Goal: Task Accomplishment & Management: Complete application form

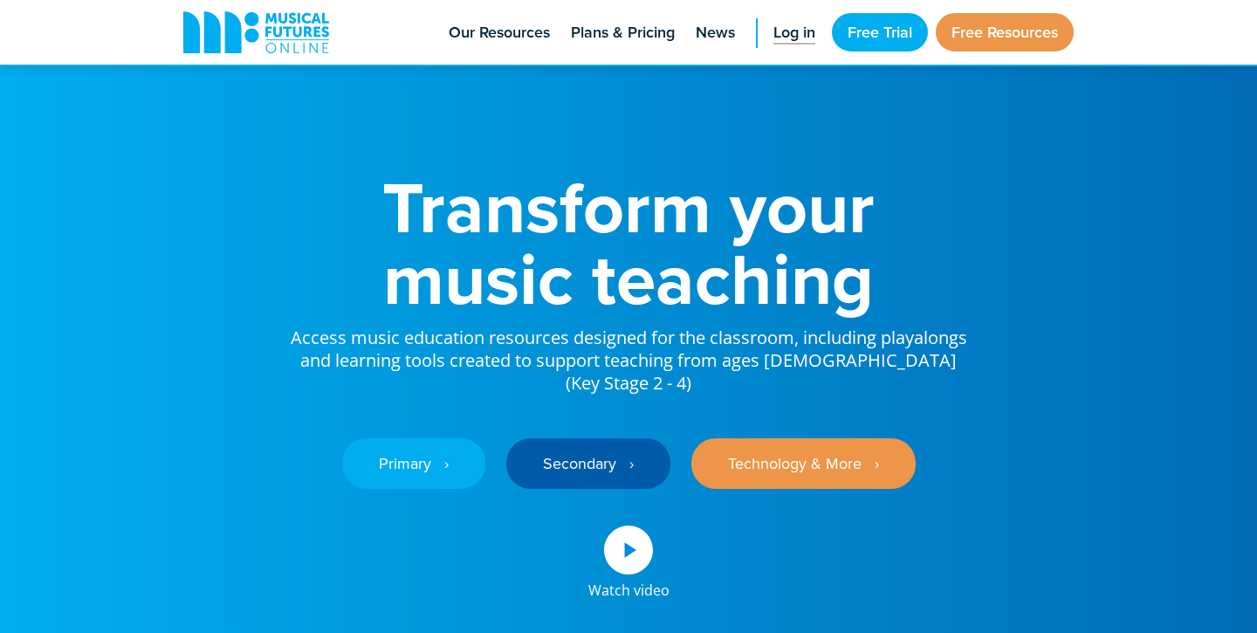
click at [791, 36] on span "Log in" at bounding box center [795, 33] width 42 height 24
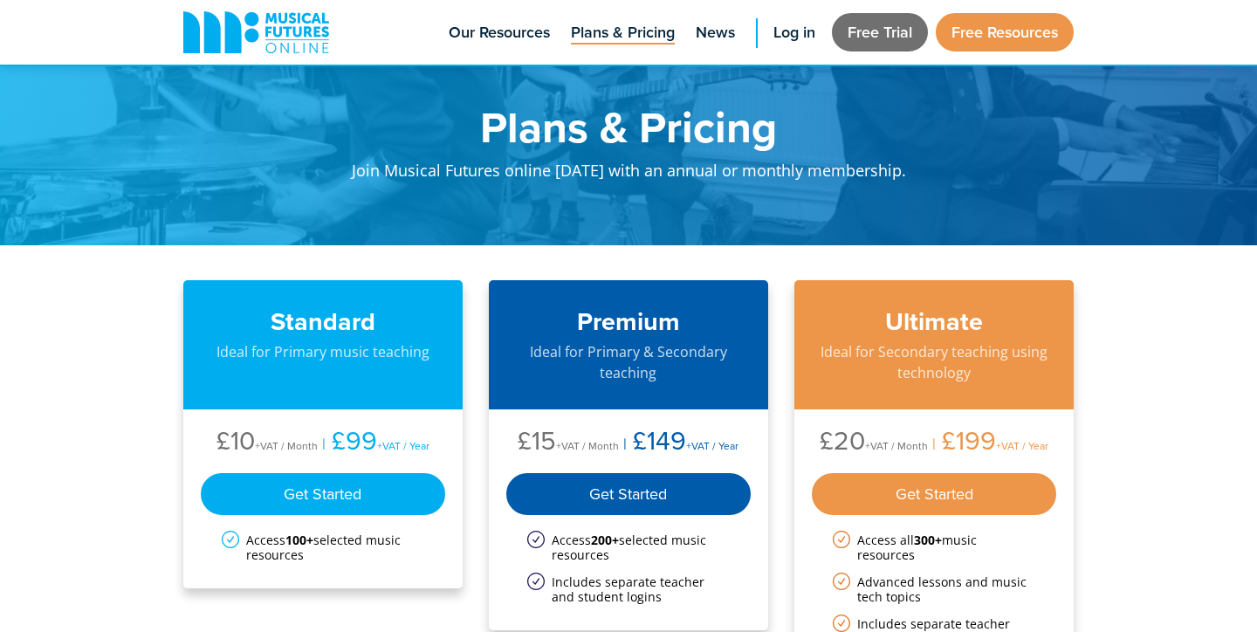
click at [871, 31] on link "Free Trial" at bounding box center [880, 32] width 96 height 38
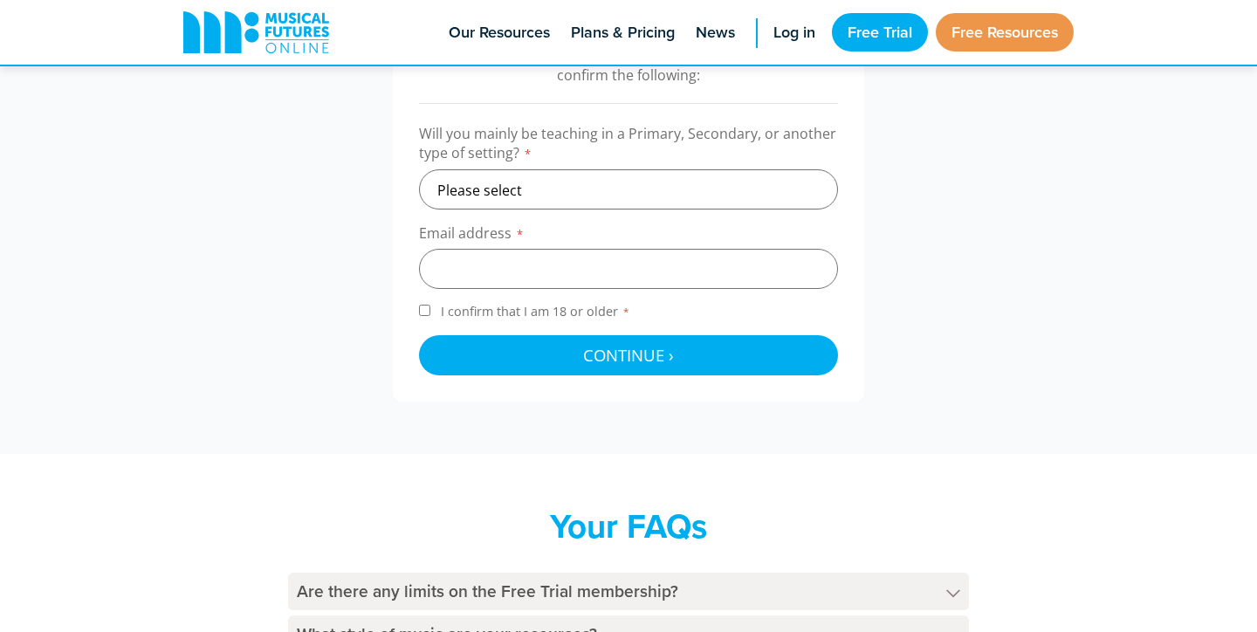
scroll to position [612, 0]
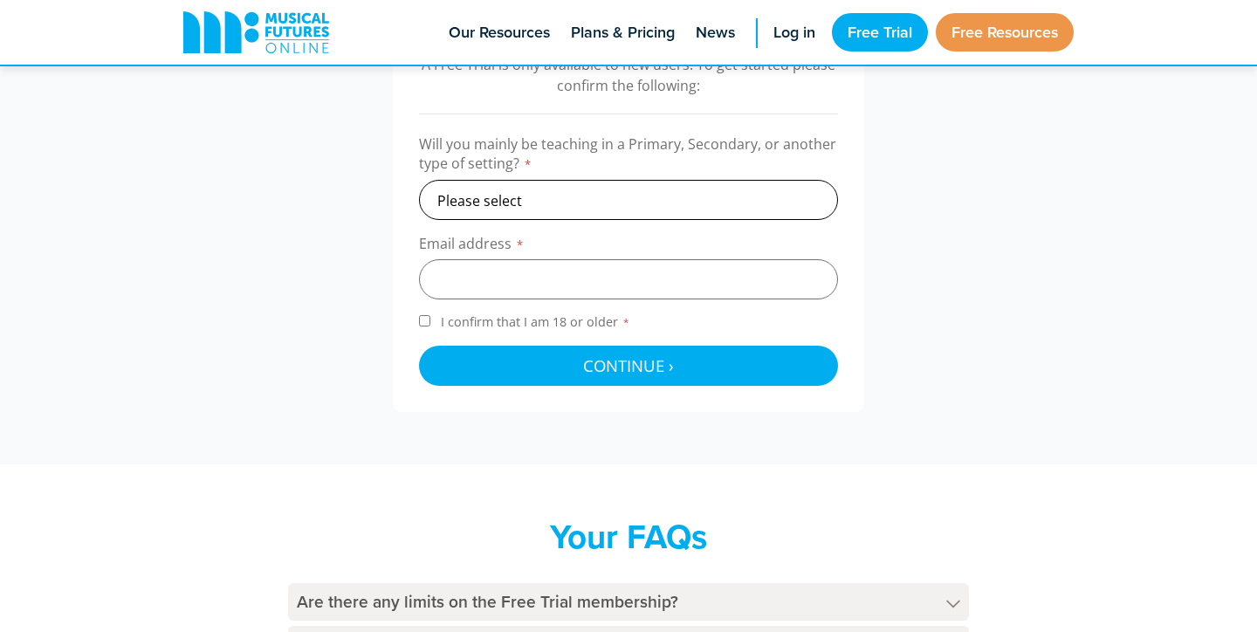
click at [572, 207] on select "Please select Primary Secondary Other" at bounding box center [628, 200] width 419 height 40
select select "primary"
click at [419, 180] on select "Please select Primary Secondary Other" at bounding box center [628, 200] width 419 height 40
click at [513, 271] on input "email" at bounding box center [628, 279] width 419 height 40
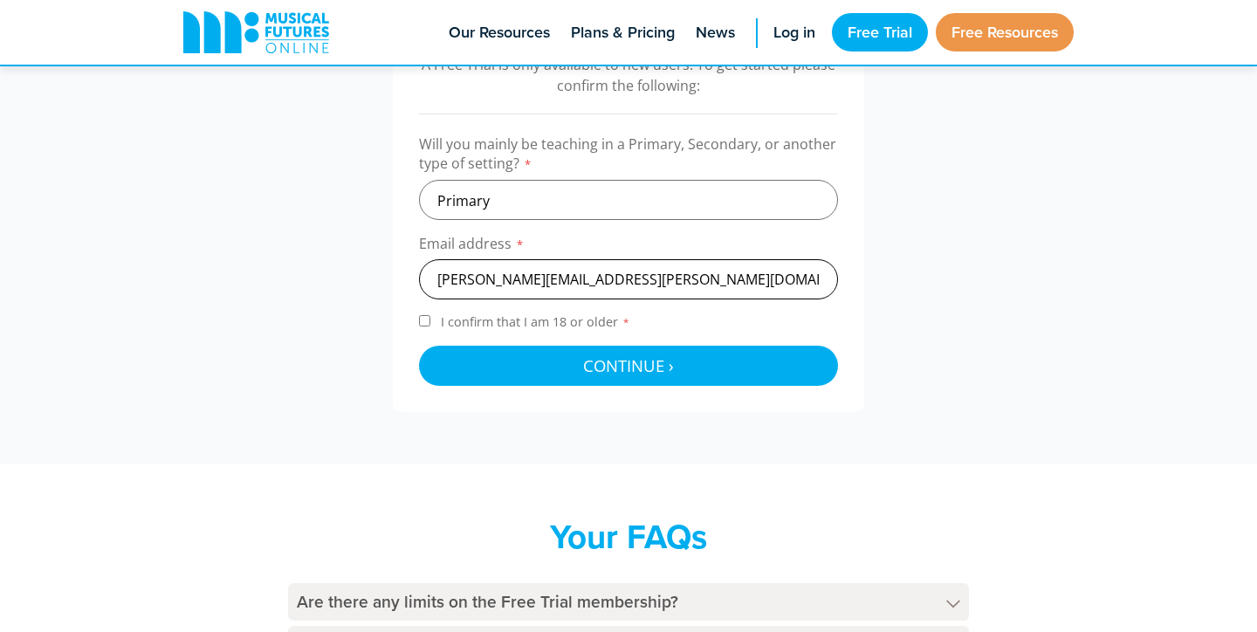
type input "henry.charlesworth@regents-pattaya.co.th"
click at [428, 320] on input "I confirm that I am 18 or older *" at bounding box center [424, 320] width 11 height 11
checkbox input "true"
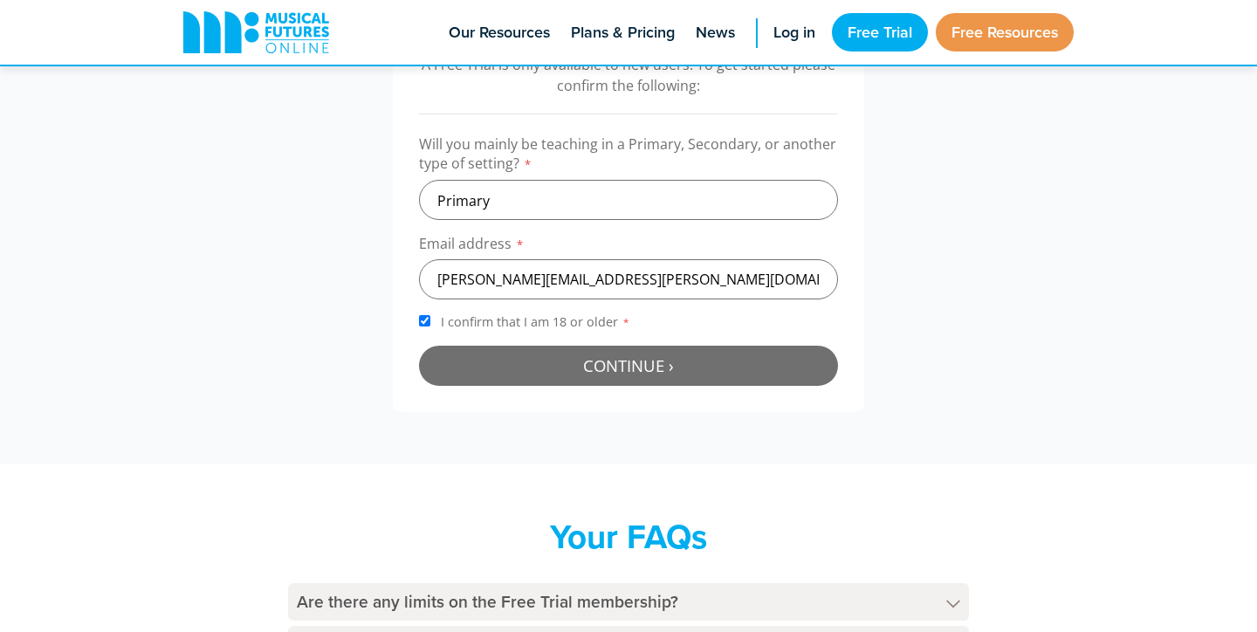
click at [536, 354] on button "Continue › Checking your details..." at bounding box center [628, 366] width 419 height 40
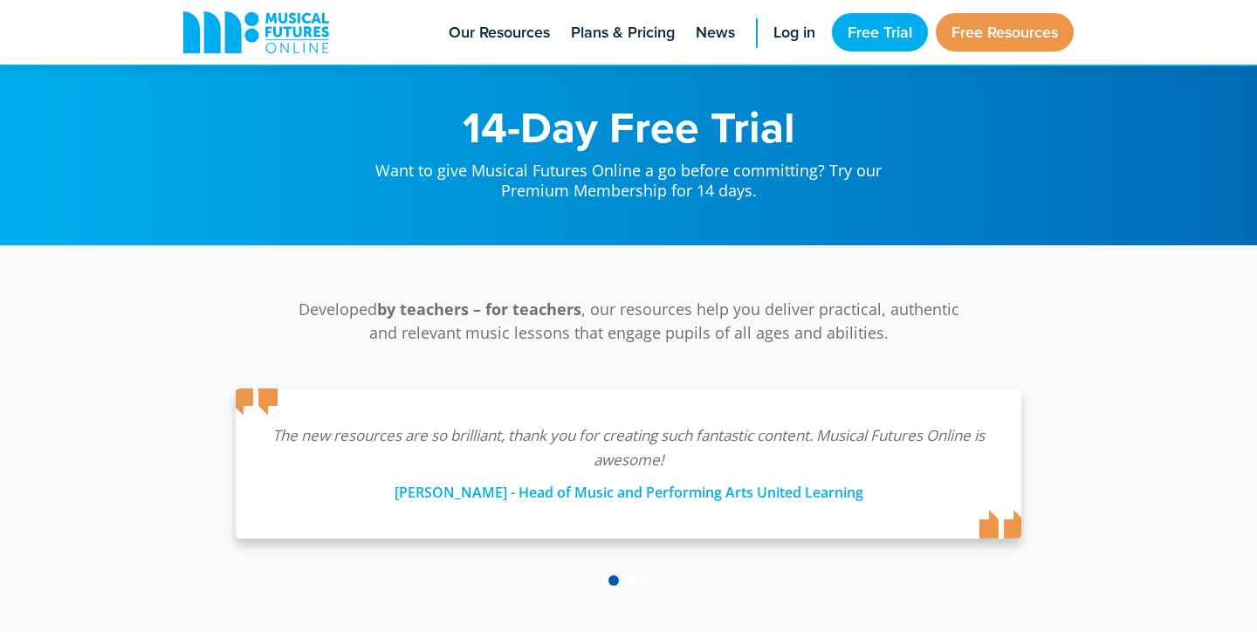
scroll to position [570, 0]
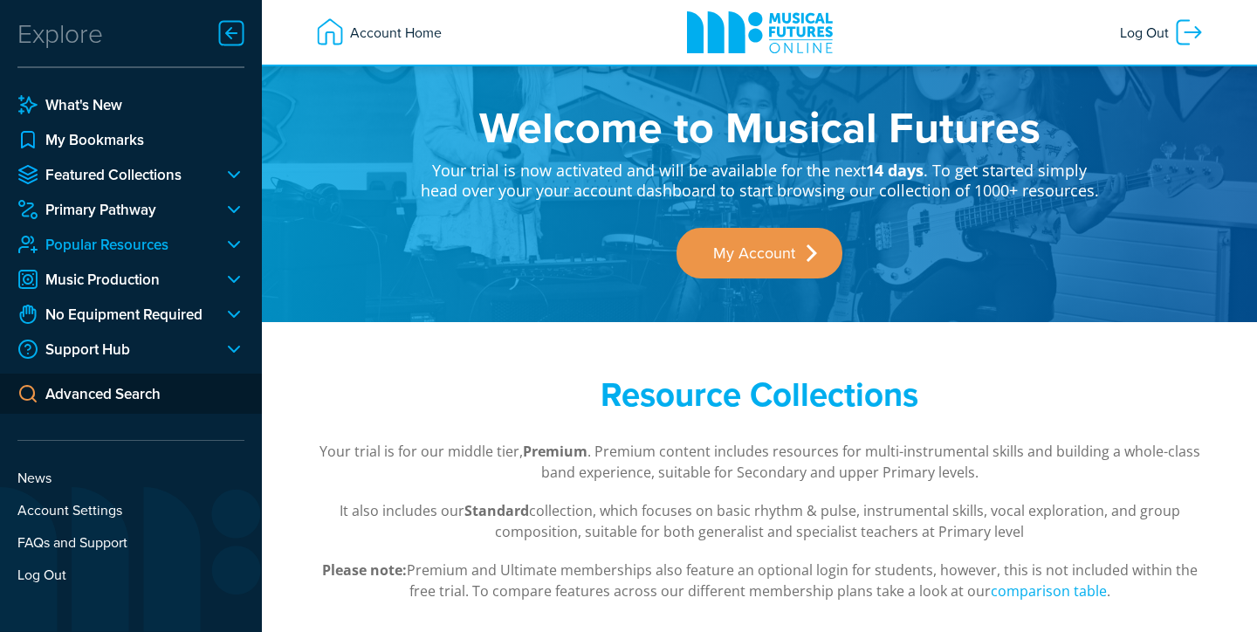
click at [118, 246] on link "Popular Resources" at bounding box center [113, 244] width 192 height 21
